Goal: Task Accomplishment & Management: Manage account settings

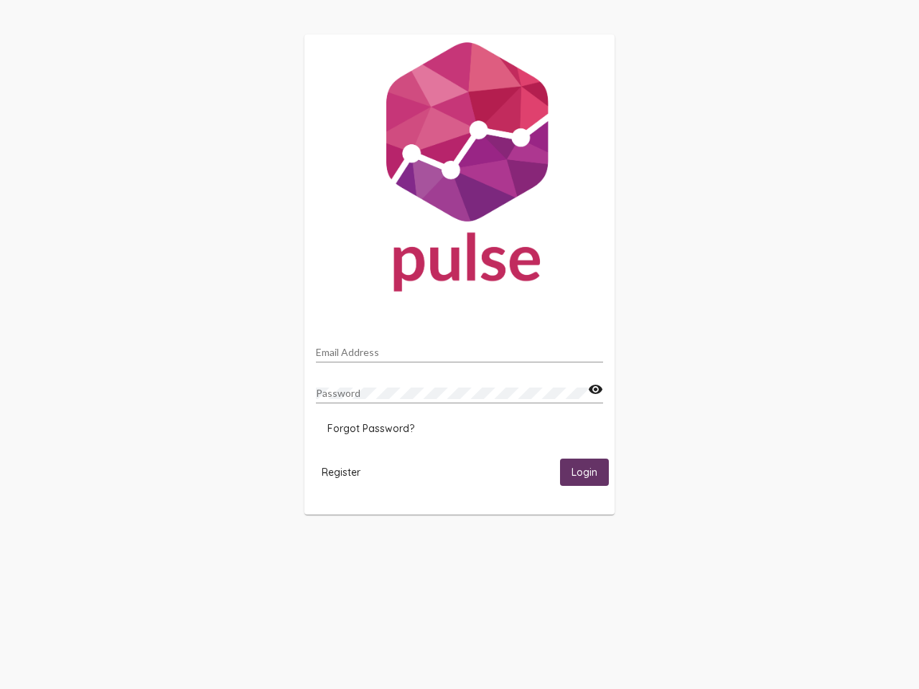
click at [460, 348] on input "Email Address" at bounding box center [459, 352] width 287 height 11
click at [595, 390] on mat-icon "visibility" at bounding box center [595, 389] width 15 height 17
click at [370, 429] on span "Forgot Password?" at bounding box center [370, 428] width 87 height 13
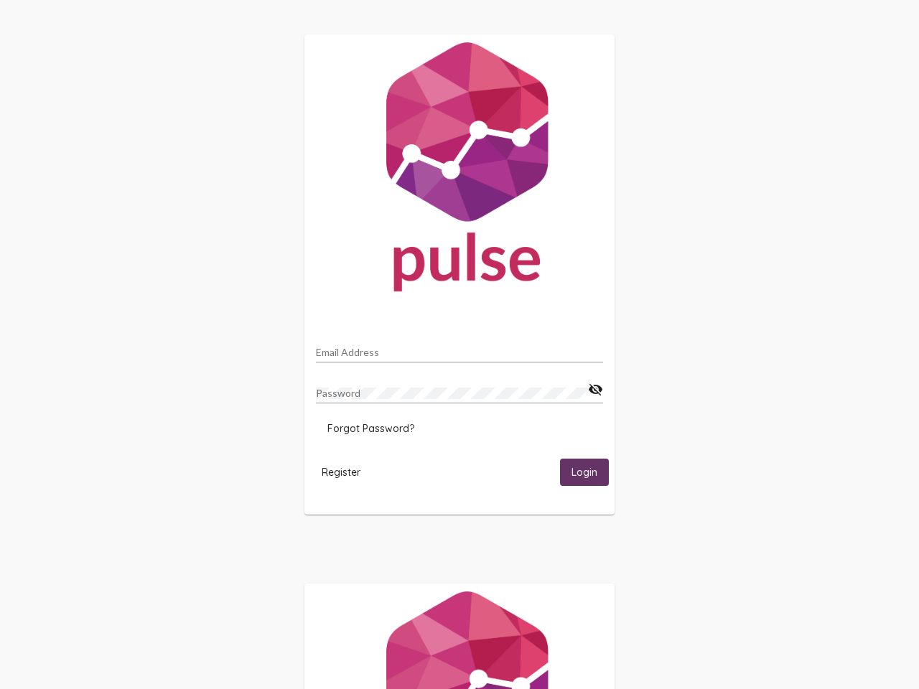
click at [341, 472] on span "Register" at bounding box center [341, 472] width 39 height 13
click at [584, 472] on html "Email Address Password visibility_off Forgot Password? Register Login" at bounding box center [459, 465] width 919 height 930
